Goal: Information Seeking & Learning: Learn about a topic

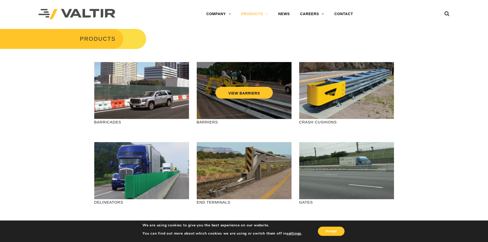
click at [241, 110] on div "VIEW BARRIERS" at bounding box center [244, 90] width 95 height 57
click at [240, 91] on link "VIEW BARRIERS" at bounding box center [243, 93] width 57 height 12
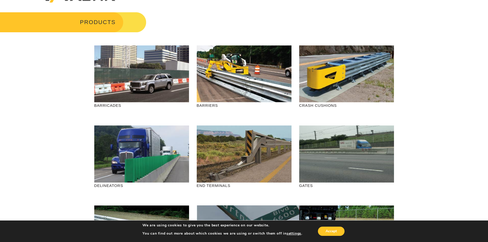
scroll to position [26, 0]
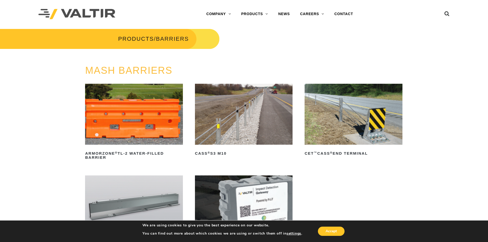
click at [247, 127] on img at bounding box center [244, 114] width 98 height 61
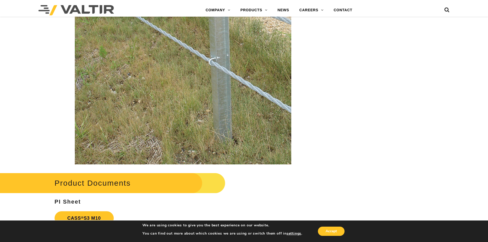
scroll to position [1127, 0]
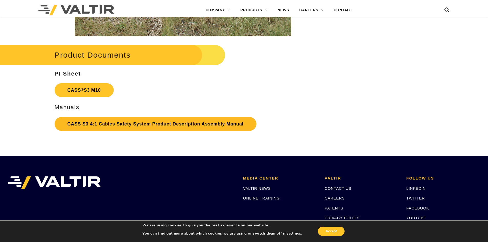
click at [152, 122] on link "CASS S3 4:1 Cables Safety System Product Description Assembly Manual" at bounding box center [156, 124] width 202 height 14
